Goal: Transaction & Acquisition: Purchase product/service

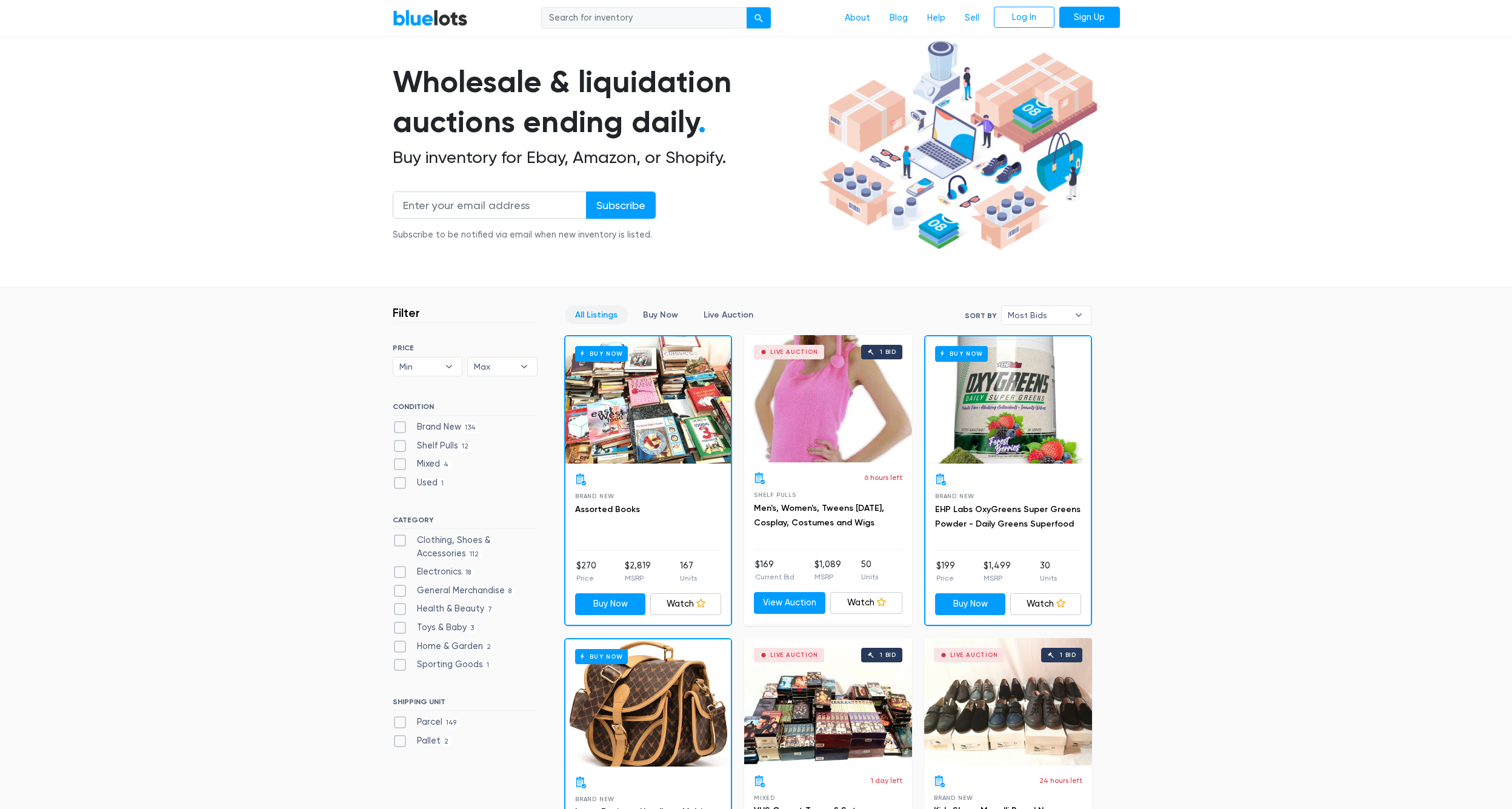
scroll to position [72, 1]
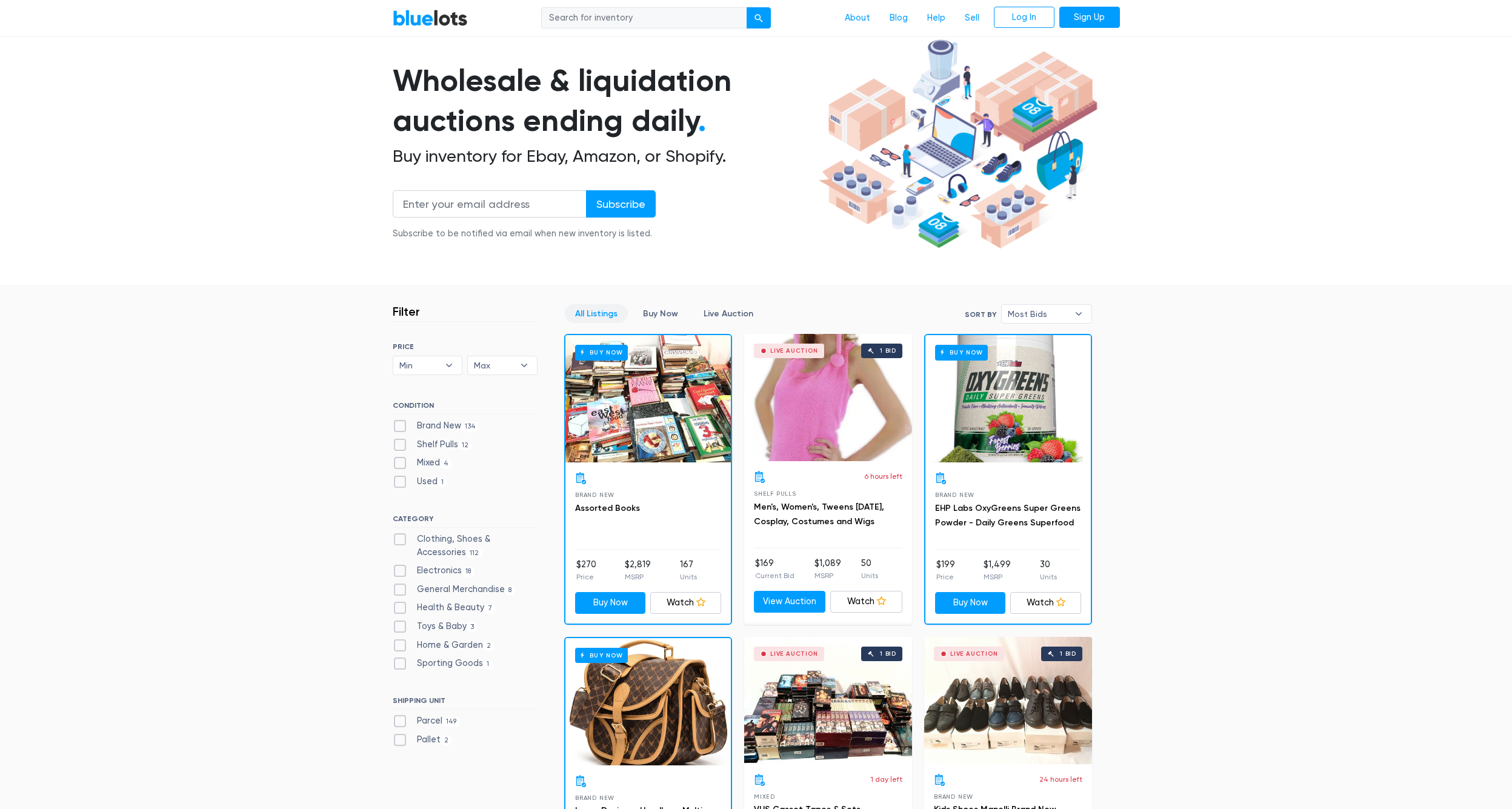
click at [462, 645] on label "Home & Garden 2" at bounding box center [444, 645] width 102 height 14
click at [400, 645] on Garden"] "Home & Garden 2" at bounding box center [397, 642] width 8 height 8
checkbox Garden"] "true"
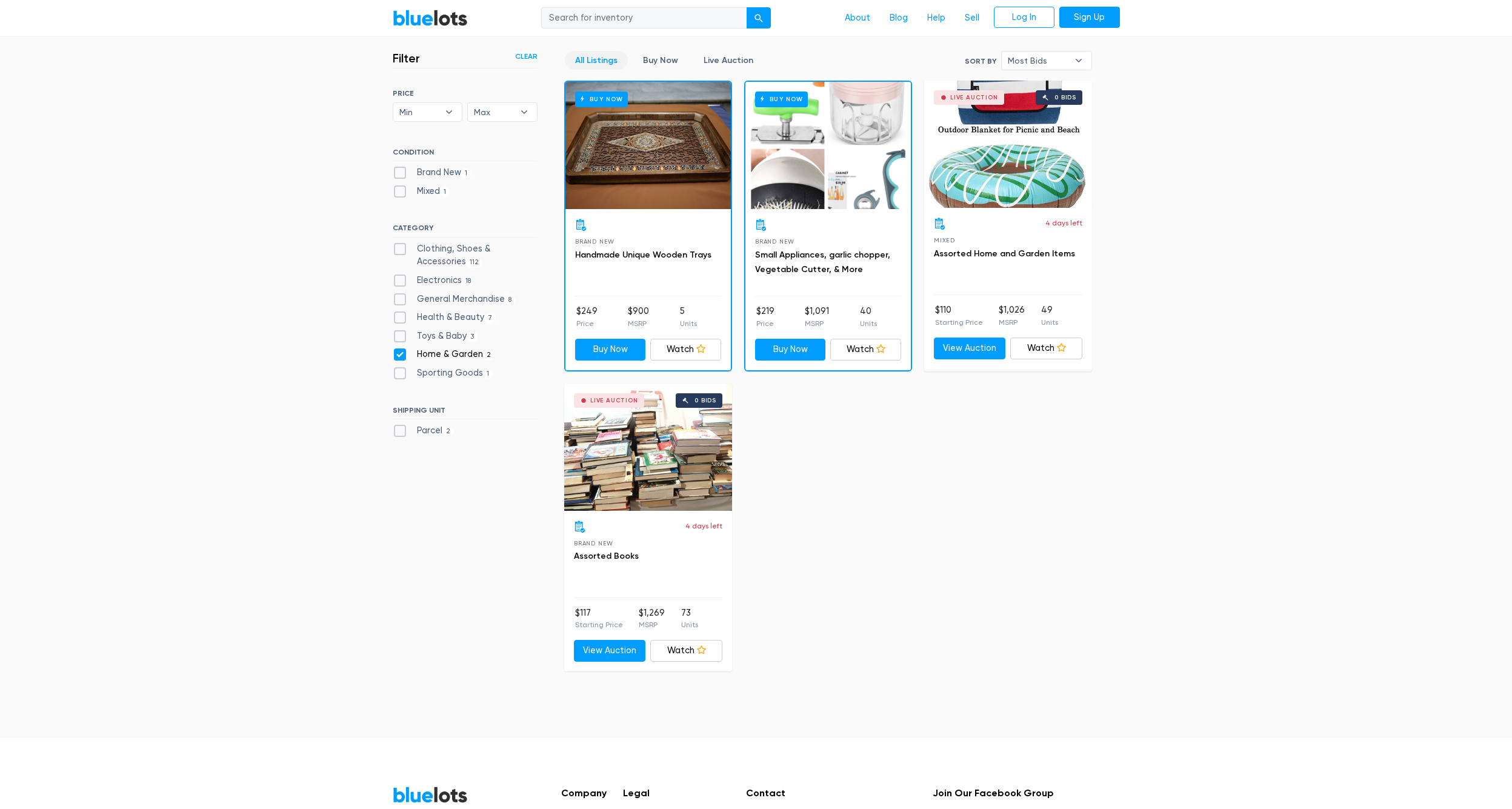
scroll to position [323, 0]
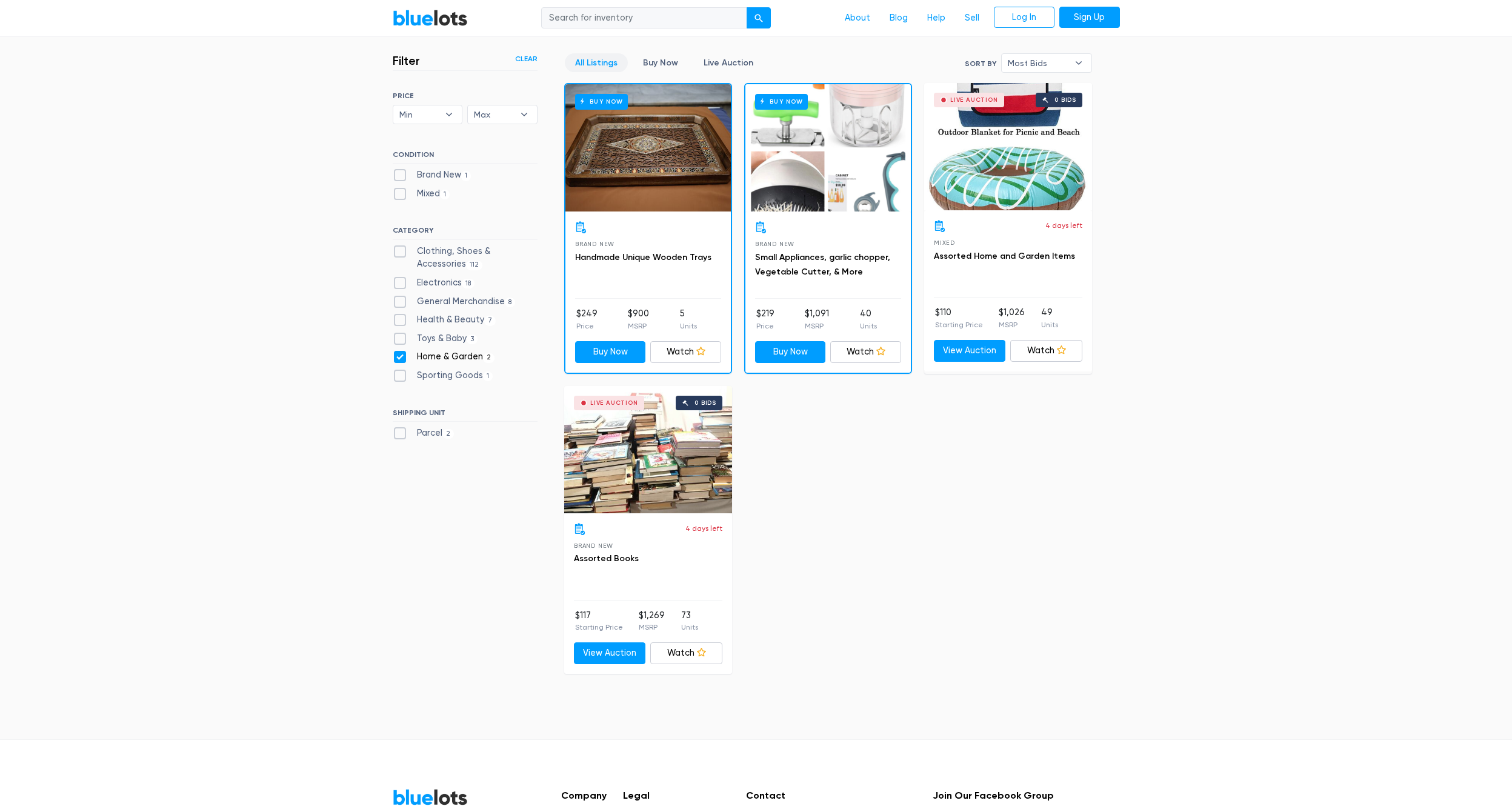
click at [402, 355] on label "Home & Garden 2" at bounding box center [444, 357] width 102 height 14
click at [400, 355] on Garden"] "Home & Garden 2" at bounding box center [397, 354] width 8 height 8
checkbox Garden"] "false"
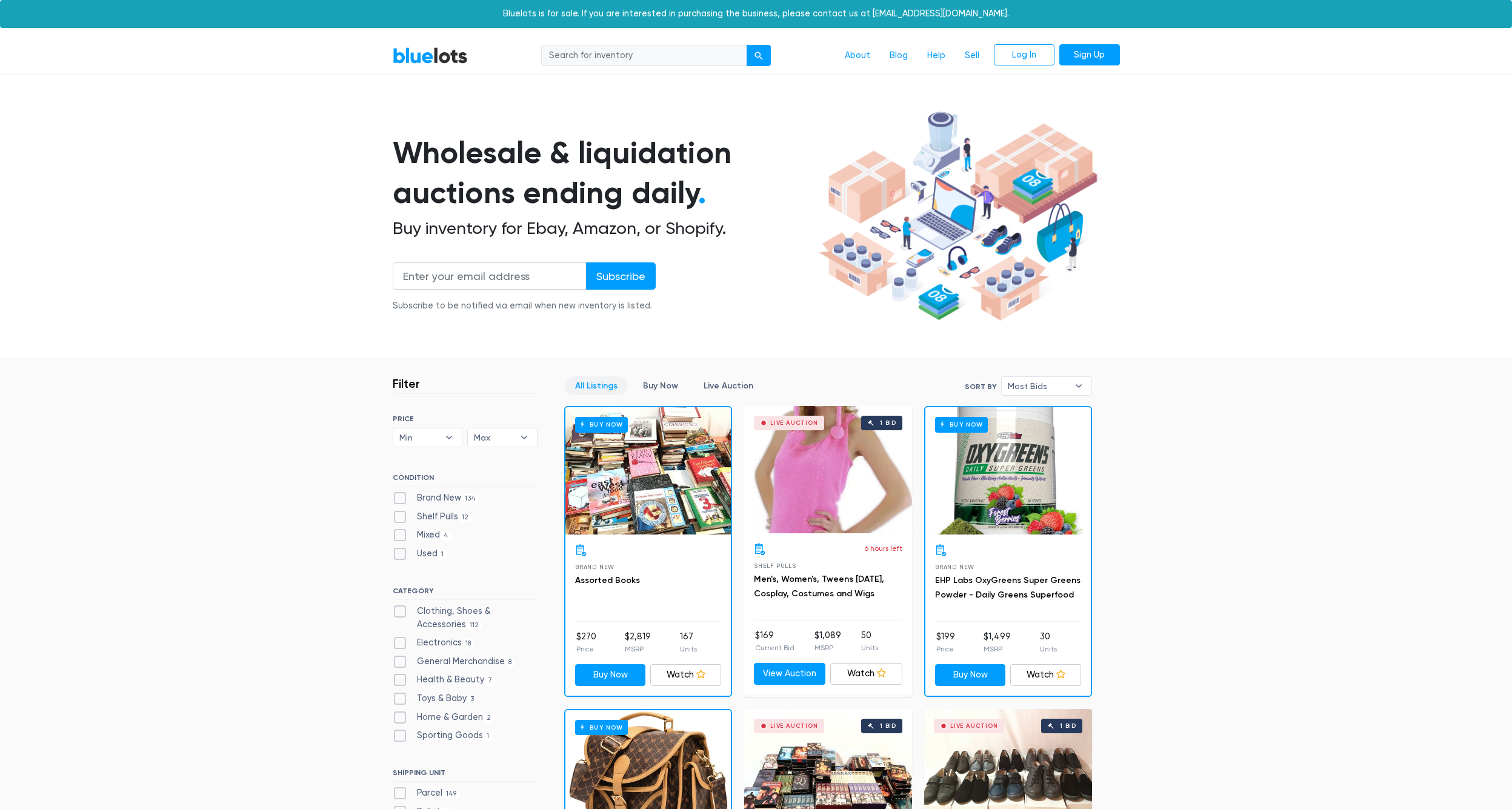
scroll to position [325, 0]
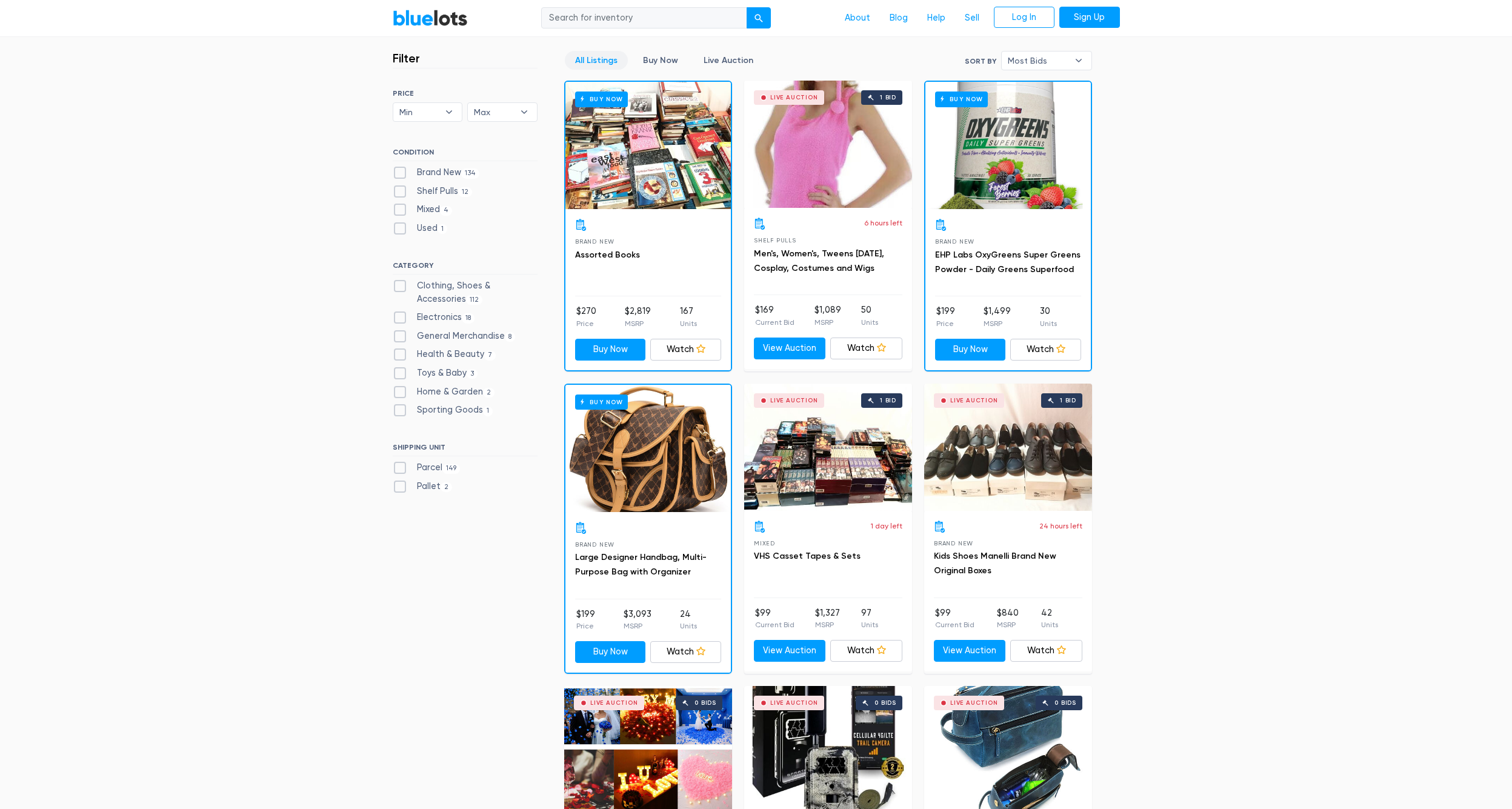
click at [400, 316] on label "Electronics 18" at bounding box center [434, 318] width 83 height 14
click at [400, 316] on input "Electronics 18" at bounding box center [397, 315] width 8 height 8
checkbox input "true"
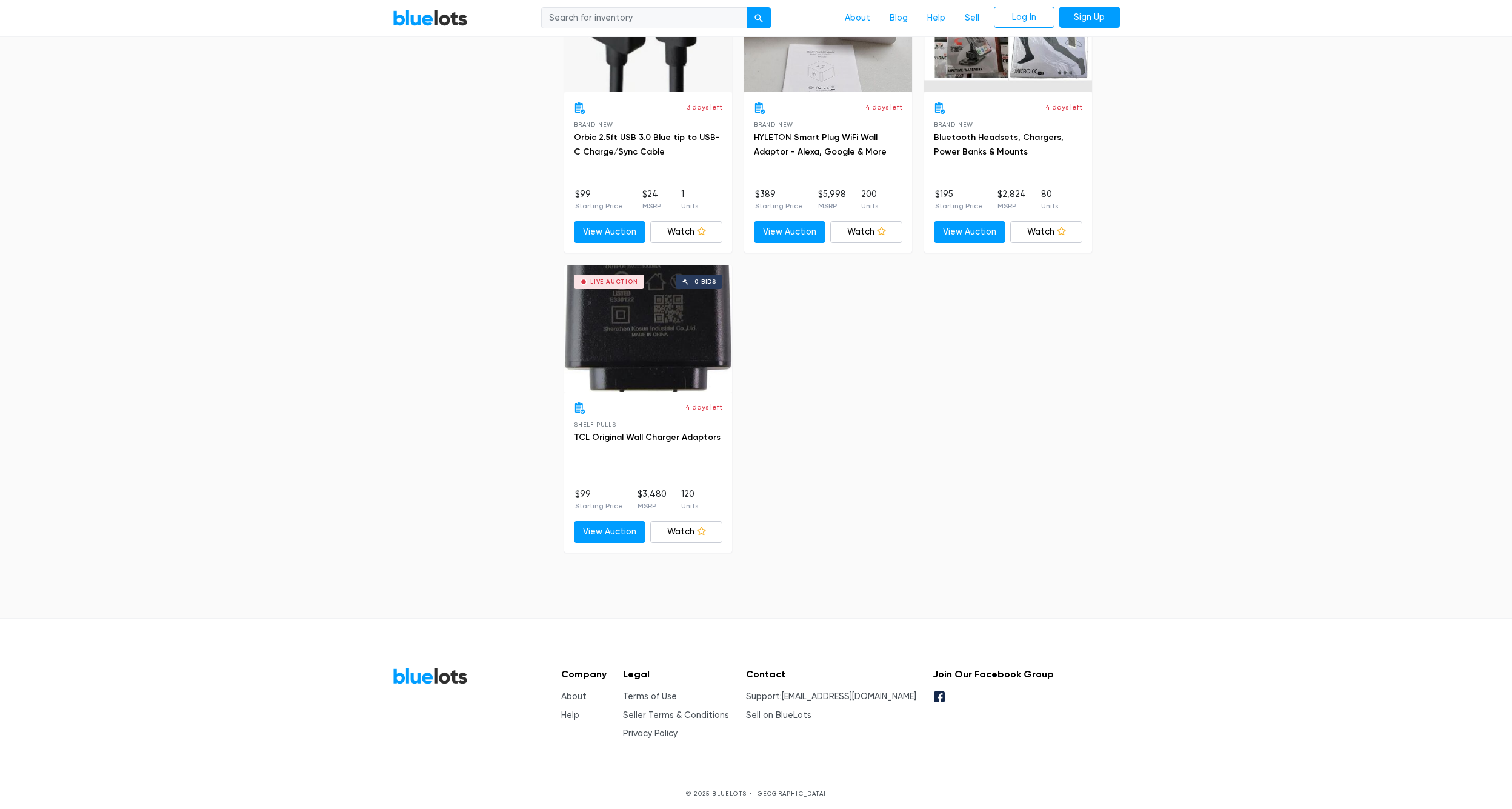
scroll to position [2248, 0]
